Goal: Task Accomplishment & Management: Manage account settings

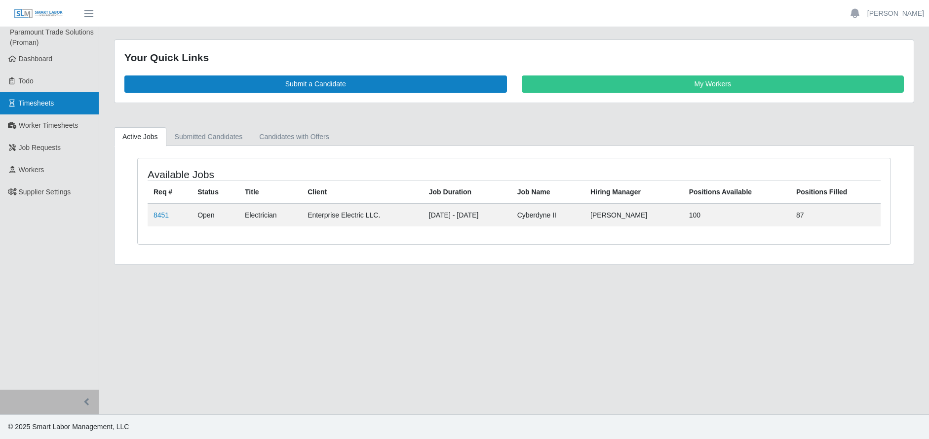
click at [50, 104] on span "Timesheets" at bounding box center [37, 103] width 36 height 8
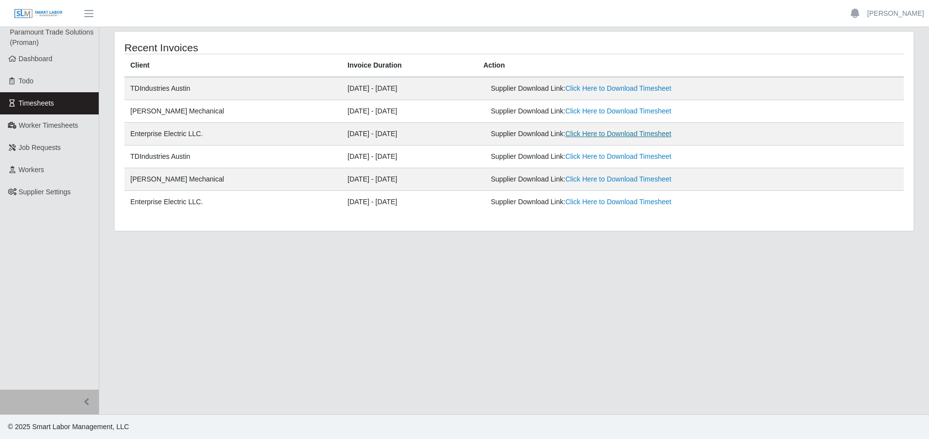
click at [590, 136] on link "Click Here to Download Timesheet" at bounding box center [618, 134] width 106 height 8
click at [40, 266] on ul "Paramount Trade Solutions (Proman) Dashboard Todo Timesheets Worker Timesheets …" at bounding box center [49, 208] width 99 height 363
click at [40, 169] on span "Workers" at bounding box center [32, 170] width 26 height 8
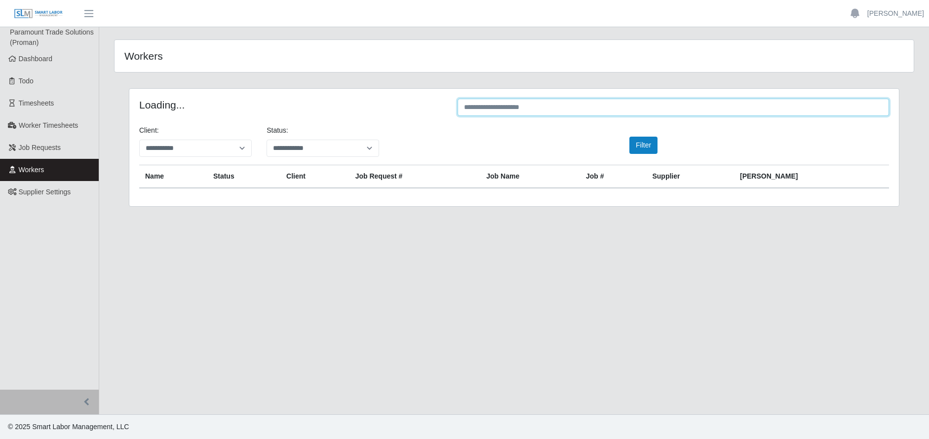
click at [518, 106] on input "text" at bounding box center [672, 107] width 431 height 17
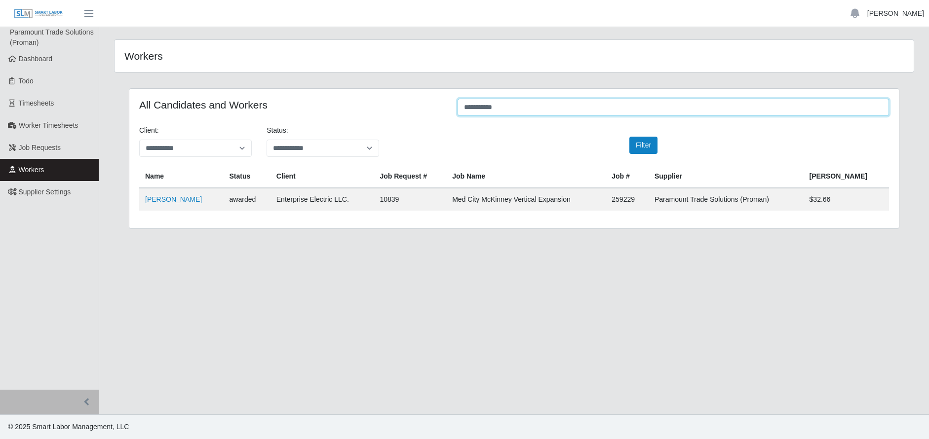
type input "**********"
click at [891, 13] on link "[PERSON_NAME]" at bounding box center [895, 13] width 57 height 10
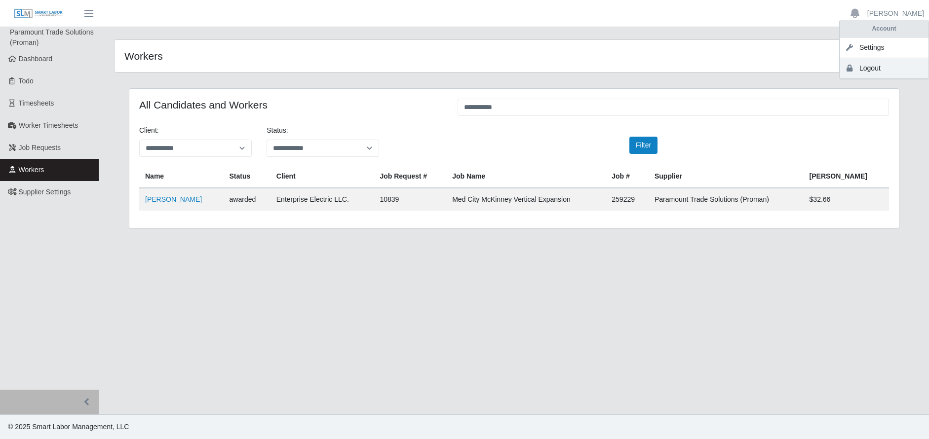
click at [866, 68] on link "Logout" at bounding box center [883, 68] width 89 height 21
